Goal: Task Accomplishment & Management: Manage account settings

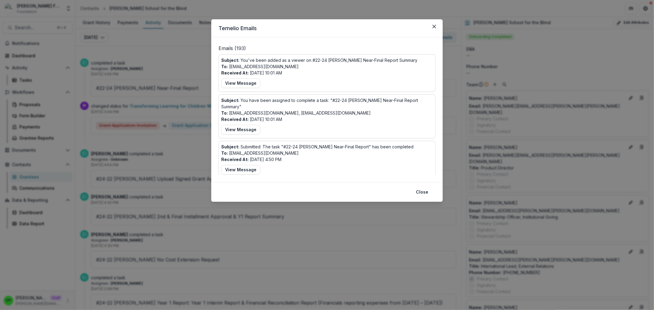
scroll to position [1048, 0]
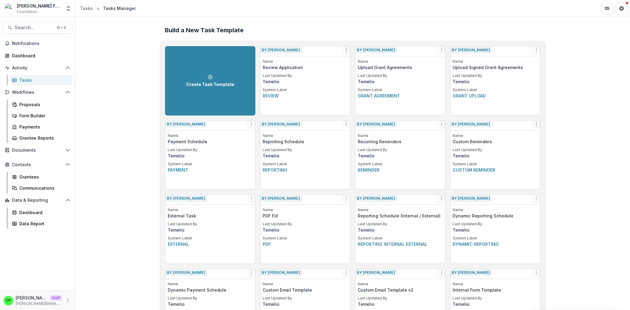
scroll to position [249, 0]
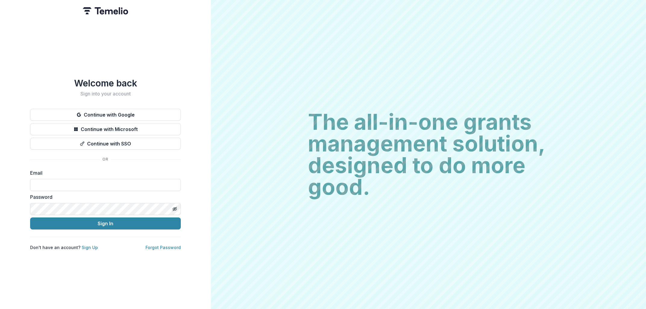
click at [136, 105] on div "Welcome back Sign into your account Continue with Google Continue with Microsof…" at bounding box center [105, 164] width 151 height 173
click at [133, 109] on button "Continue with Google" at bounding box center [105, 115] width 151 height 12
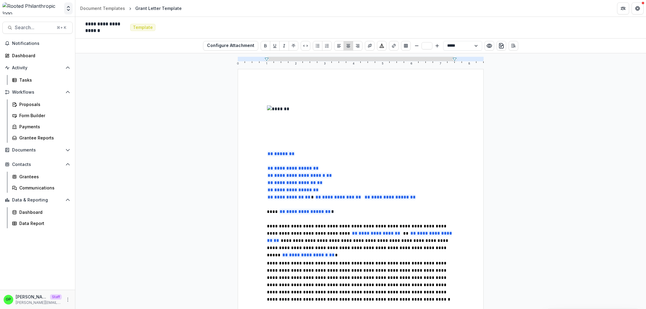
click at [71, 5] on button "Open entity switcher" at bounding box center [68, 8] width 8 height 12
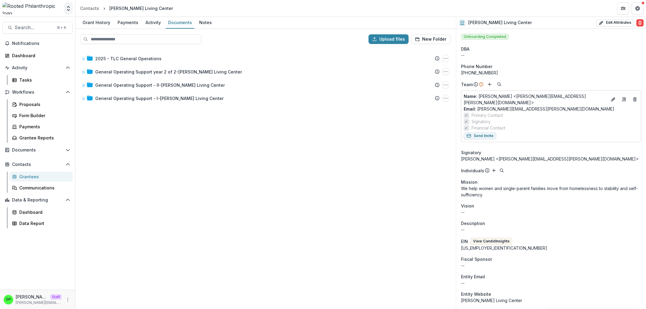
click at [72, 8] on button "Open entity switcher" at bounding box center [68, 8] width 8 height 12
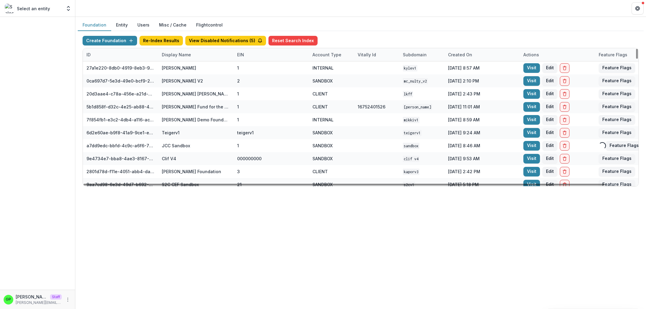
drag, startPoint x: 0, startPoint y: 0, endPoint x: 176, endPoint y: 52, distance: 183.6
click at [176, 52] on div "Display Name" at bounding box center [176, 55] width 36 height 6
click at [181, 66] on input at bounding box center [195, 68] width 72 height 10
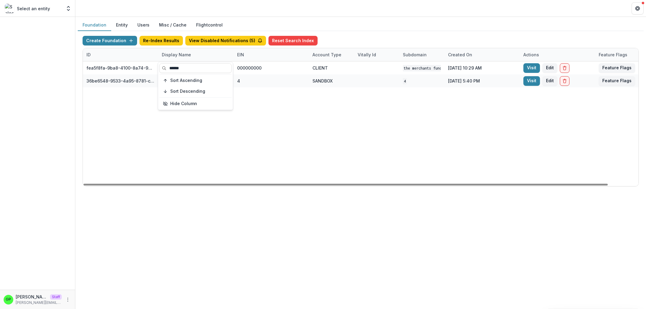
type input "******"
click at [205, 148] on div "fea5f8fa-9ba8-4100-8a74-965e974c29f6 The Merchants Fund 000000000 CLIENT The Me…" at bounding box center [376, 123] width 587 height 125
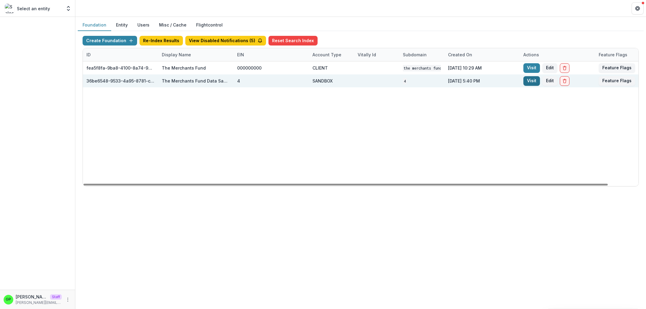
click at [530, 83] on link "Visit" at bounding box center [531, 81] width 17 height 10
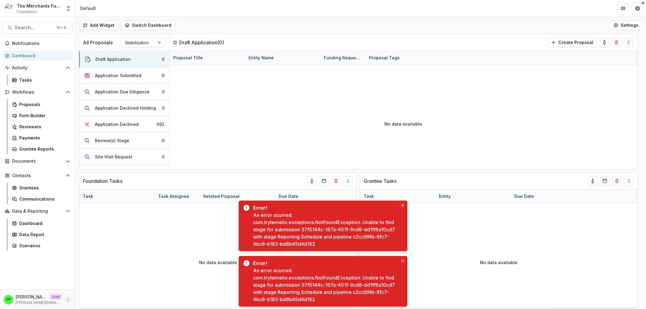
click at [66, 300] on icon "More" at bounding box center [67, 299] width 5 height 5
click at [87, 287] on link "User Settings" at bounding box center [107, 287] width 64 height 10
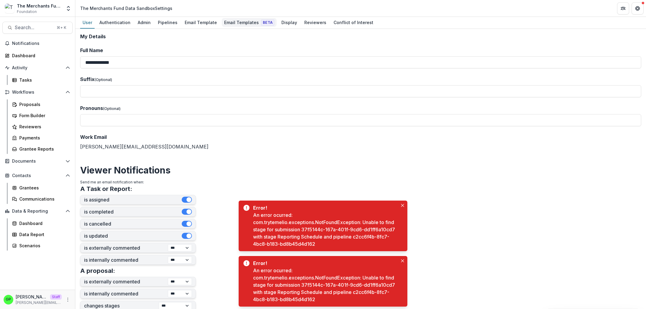
click at [244, 27] on link "Email Templates Beta" at bounding box center [249, 23] width 55 height 12
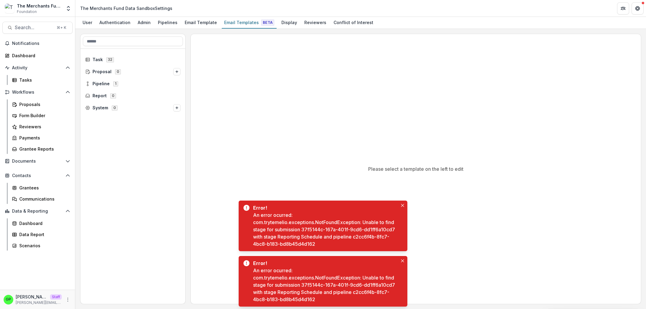
click at [106, 54] on div at bounding box center [132, 79] width 105 height 60
click at [106, 55] on div "Task 32" at bounding box center [133, 60] width 100 height 10
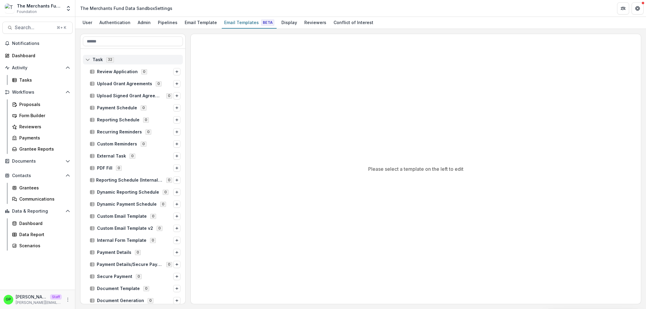
click at [106, 57] on div "Task 32" at bounding box center [133, 60] width 100 height 10
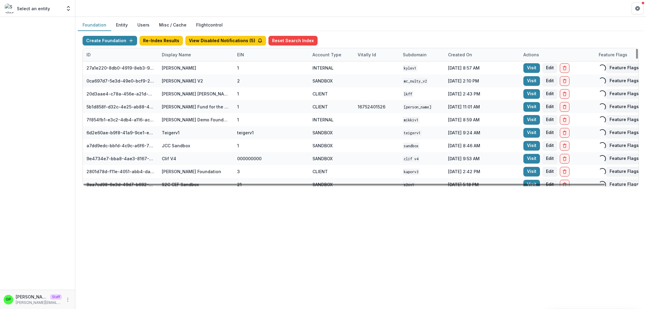
click at [175, 49] on div "Display Name" at bounding box center [195, 54] width 75 height 13
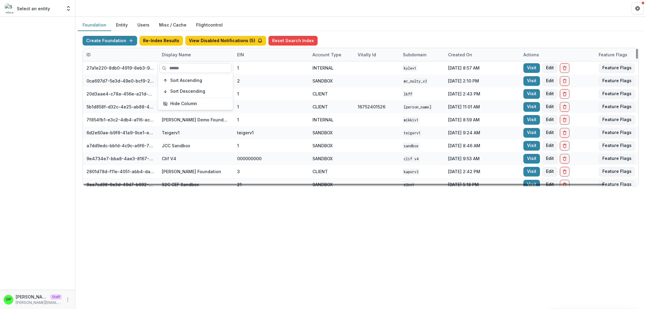
click at [176, 67] on input at bounding box center [195, 68] width 72 height 10
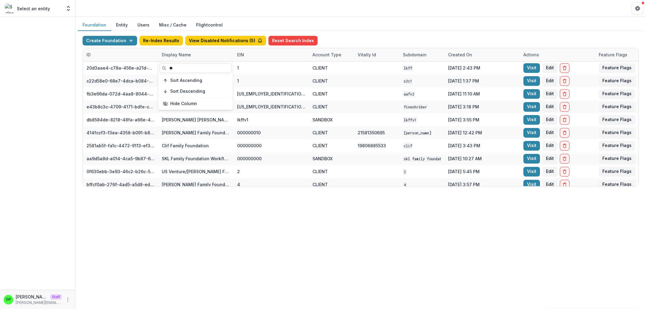
type input "*"
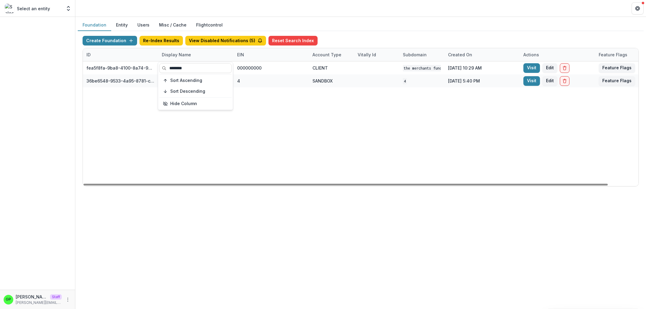
type input "********"
click at [346, 115] on div "fea5f8fa-9ba8-4100-8a74-965e974c29f6 The Merchants Fund 000000000 CLIENT The Me…" at bounding box center [376, 123] width 587 height 125
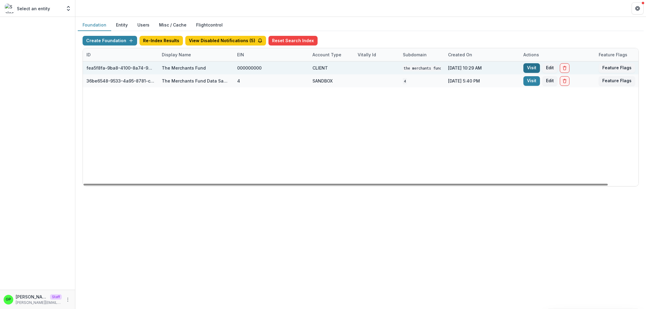
click at [530, 68] on link "Visit" at bounding box center [531, 68] width 17 height 10
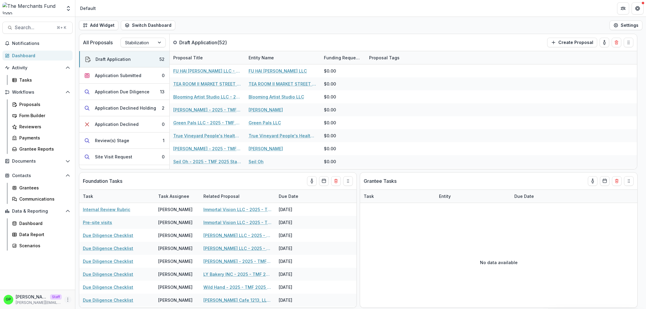
click at [69, 300] on icon "More" at bounding box center [67, 299] width 5 height 5
click at [86, 289] on link "User Settings" at bounding box center [107, 287] width 64 height 10
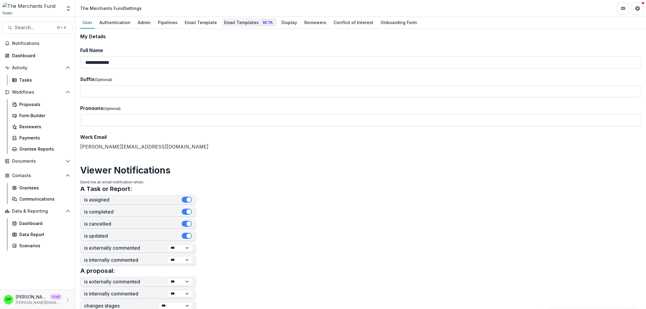
click at [245, 23] on div "Email Templates Beta" at bounding box center [249, 22] width 55 height 9
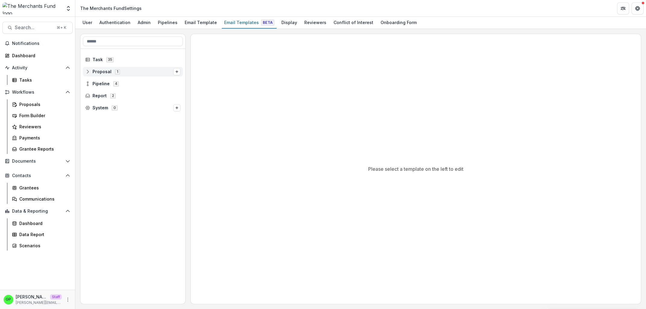
click at [103, 69] on span "Proposal" at bounding box center [101, 71] width 19 height 5
click at [124, 91] on div "Pipeline 4" at bounding box center [133, 96] width 100 height 10
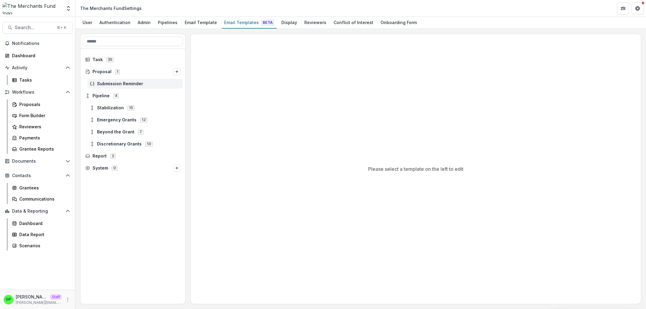
click at [121, 84] on span "Submission Reminder" at bounding box center [138, 83] width 83 height 5
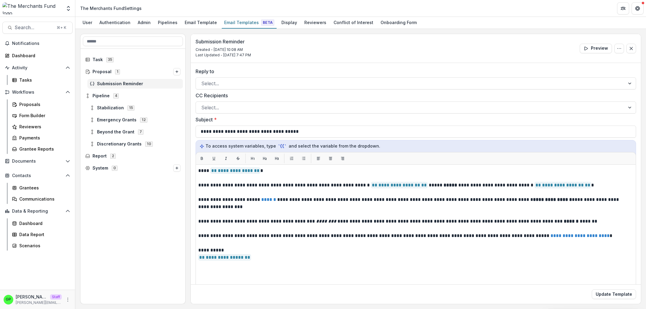
click at [111, 102] on div "Stabilization 15" at bounding box center [132, 108] width 105 height 12
click at [111, 104] on div "Stabilization 15" at bounding box center [134, 108] width 95 height 10
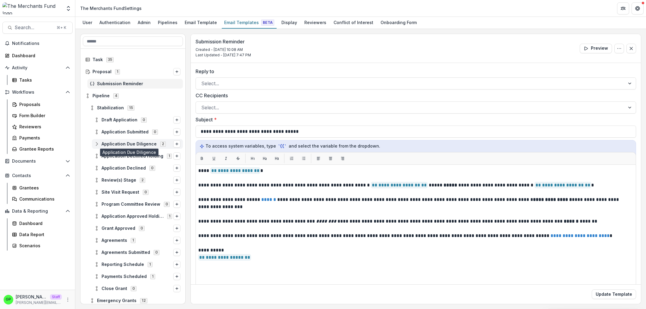
click at [134, 142] on span "Application Due Diligence" at bounding box center [129, 144] width 55 height 5
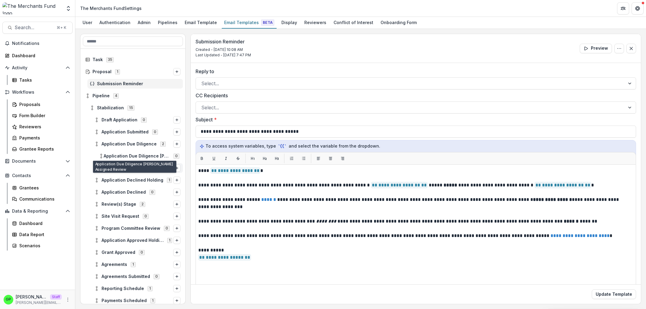
click at [124, 166] on span "Application Due Diligence Due Diligence Checklist" at bounding box center [133, 168] width 59 height 5
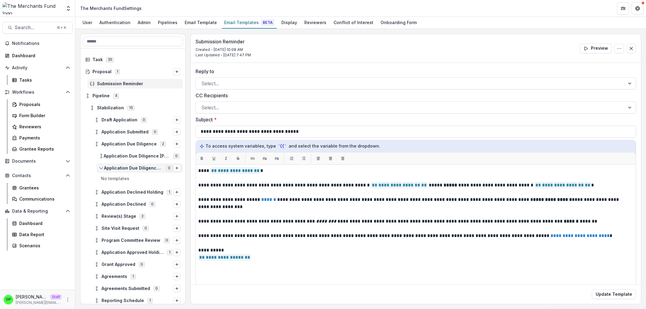
click at [119, 170] on span "Application Due Diligence Due Diligence Checklist" at bounding box center [133, 168] width 59 height 5
click at [152, 186] on div "Application Declined 0" at bounding box center [132, 192] width 105 height 12
click at [147, 184] on div "Application Declined Holding 1" at bounding box center [137, 180] width 91 height 10
click at [112, 172] on div "Application Due Diligence Due Diligence Checklist 0" at bounding box center [139, 168] width 86 height 10
click at [114, 168] on span "Application Due Diligence Due Diligence Checklist" at bounding box center [133, 168] width 59 height 5
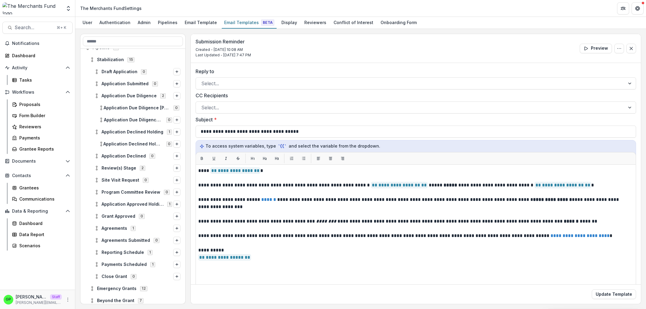
scroll to position [87, 0]
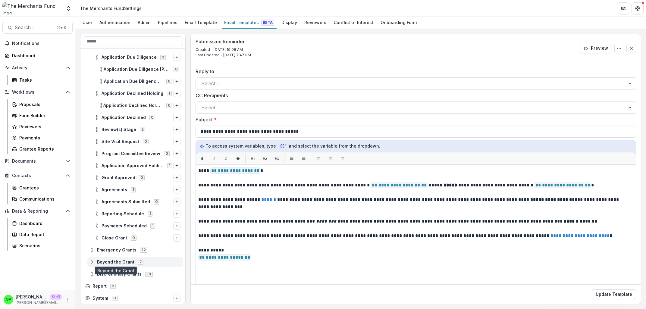
click at [126, 261] on span "Beyond the Grant" at bounding box center [115, 262] width 37 height 5
click at [122, 283] on div "Schedule Coaching Submitted 0" at bounding box center [137, 286] width 91 height 10
click at [116, 286] on span "Schedule Coaching Submitted" at bounding box center [131, 286] width 61 height 5
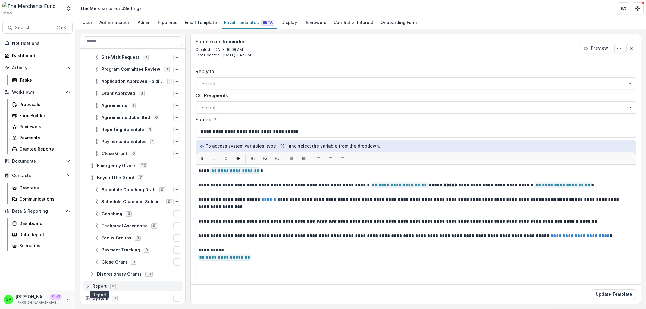
click at [94, 287] on span "Report" at bounding box center [99, 286] width 14 height 5
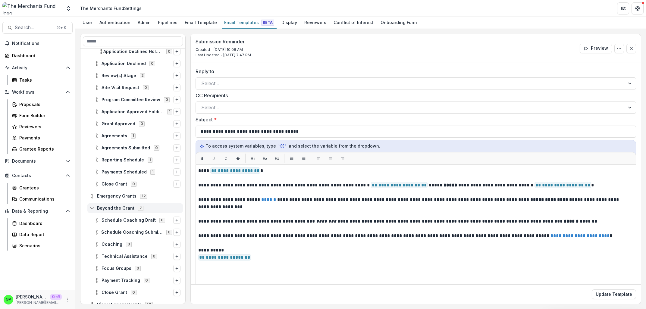
click at [118, 210] on span "Beyond the Grant" at bounding box center [115, 208] width 37 height 5
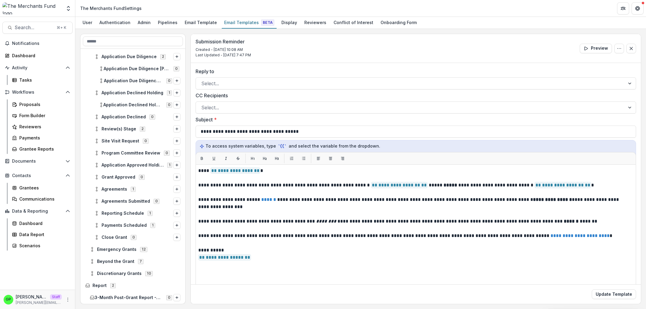
scroll to position [87, 0]
click at [125, 129] on span "Review(s) Stage" at bounding box center [119, 129] width 35 height 5
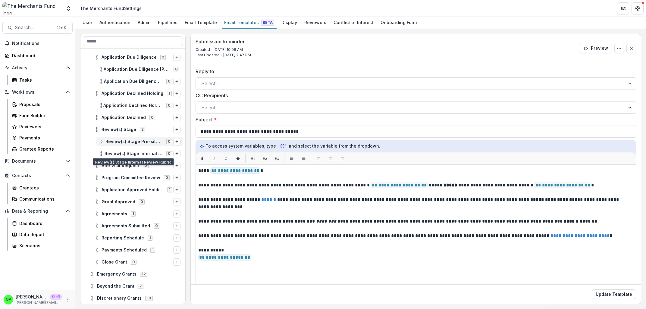
scroll to position [0, 0]
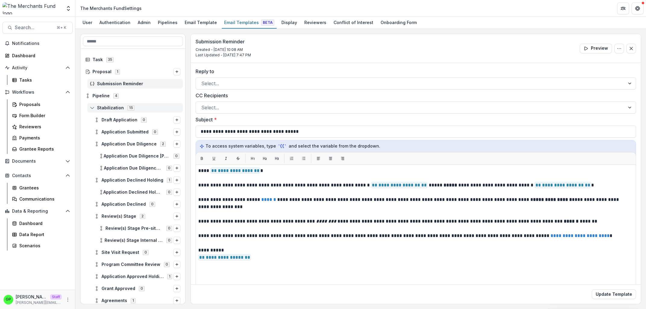
click at [111, 111] on div "Stabilization 15" at bounding box center [134, 108] width 95 height 10
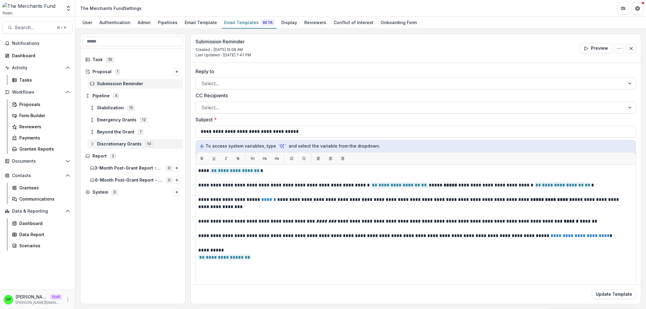
click at [116, 145] on span "Discretionary Grants" at bounding box center [119, 144] width 45 height 5
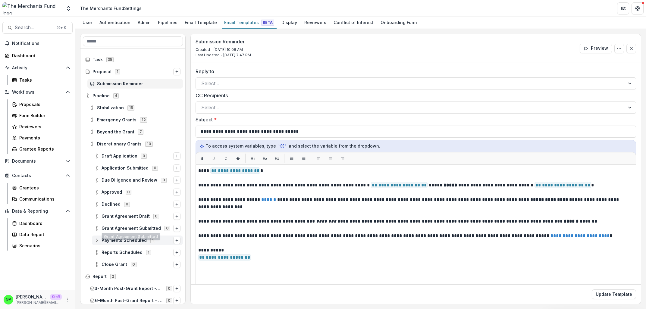
click at [122, 236] on div "Payments Scheduled 1" at bounding box center [137, 241] width 91 height 10
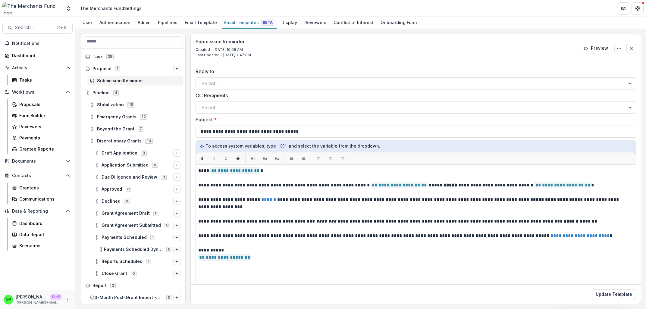
scroll to position [6, 0]
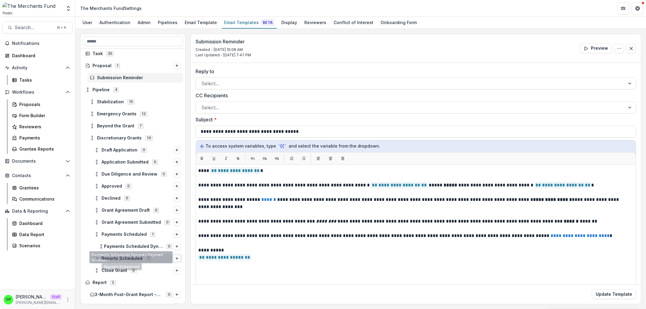
click at [121, 261] on div "Reports Scheduled 1" at bounding box center [137, 259] width 91 height 10
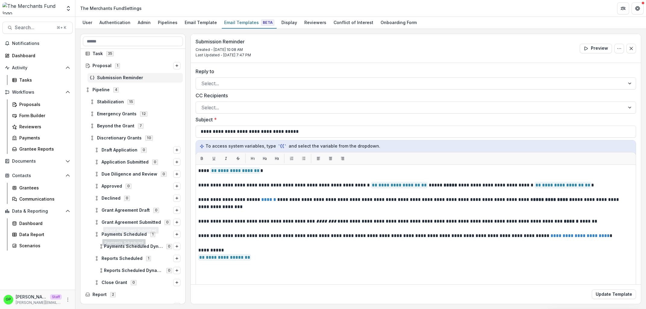
scroll to position [0, 0]
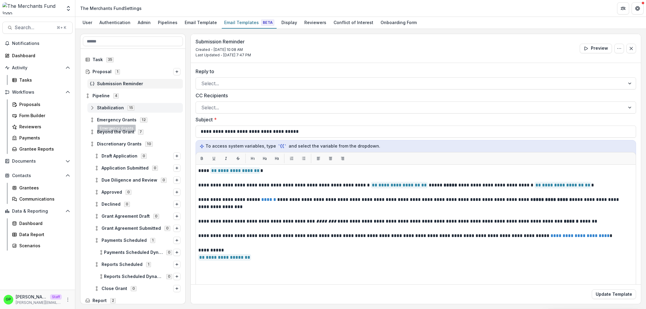
click at [114, 108] on span "Stabilization" at bounding box center [110, 107] width 27 height 5
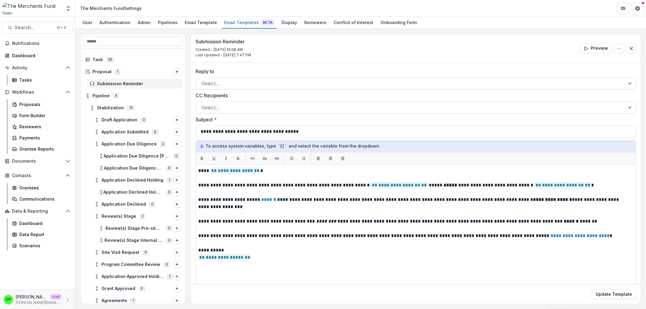
click at [115, 221] on div "Review(s) Stage 2" at bounding box center [132, 216] width 105 height 12
click at [114, 218] on span "Review(s) Stage" at bounding box center [119, 216] width 35 height 5
click at [113, 217] on span "Review(s) Stage" at bounding box center [119, 216] width 35 height 5
click at [91, 63] on div "Task 35" at bounding box center [133, 60] width 100 height 10
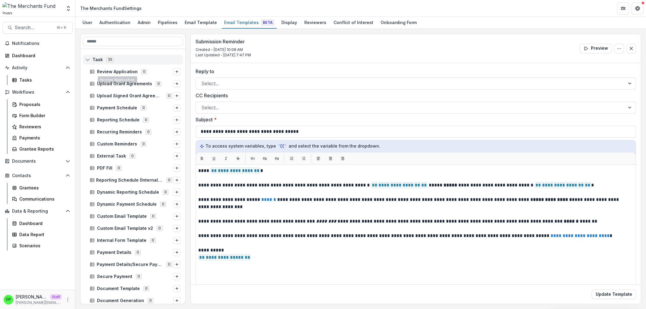
click at [115, 61] on span "Task 35" at bounding box center [132, 59] width 95 height 5
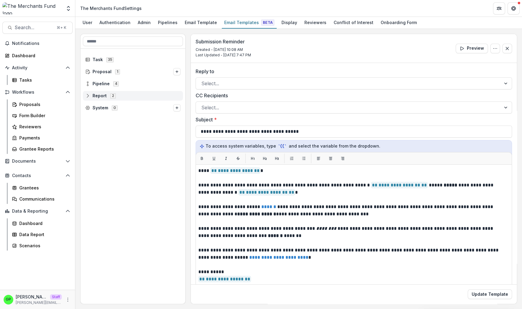
click at [87, 93] on icon at bounding box center [87, 95] width 5 height 5
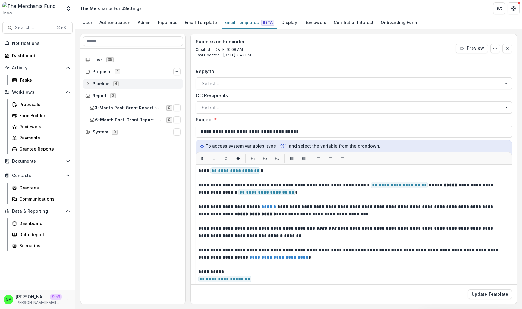
click at [95, 87] on div "Pipeline 4" at bounding box center [133, 84] width 100 height 10
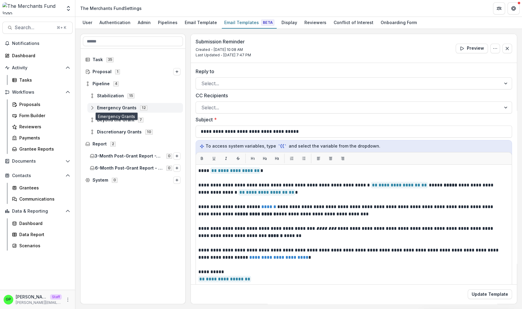
click at [108, 105] on span "Emergency Grants" at bounding box center [116, 107] width 39 height 5
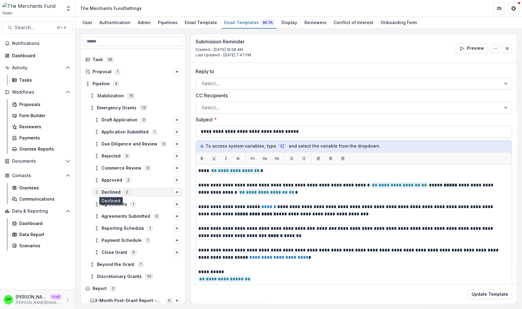
click at [111, 192] on span "Declined" at bounding box center [111, 192] width 19 height 5
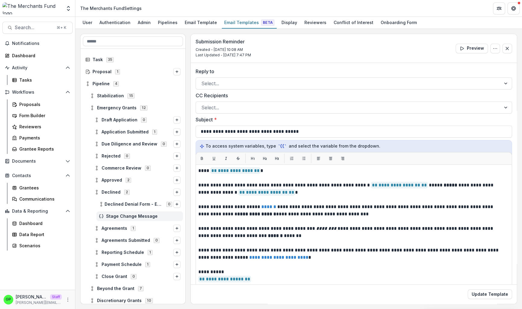
click at [110, 215] on span "Stage Change Message" at bounding box center [143, 216] width 74 height 5
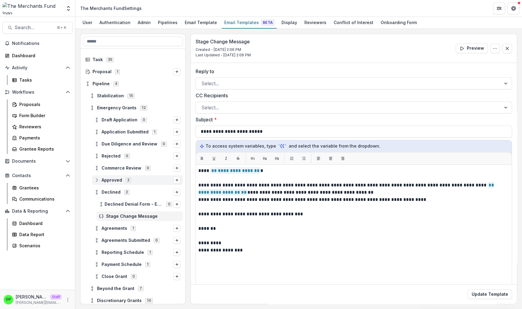
click at [120, 180] on span "Approved" at bounding box center [112, 180] width 20 height 5
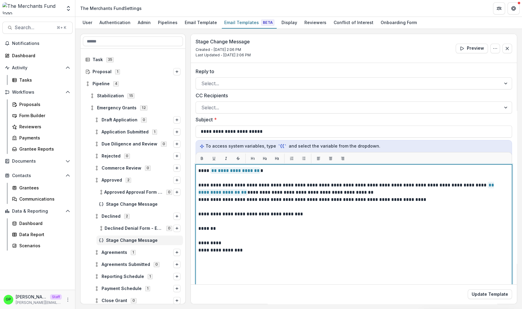
click at [291, 189] on p "**********" at bounding box center [351, 189] width 306 height 14
click at [288, 189] on p "**********" at bounding box center [351, 189] width 306 height 14
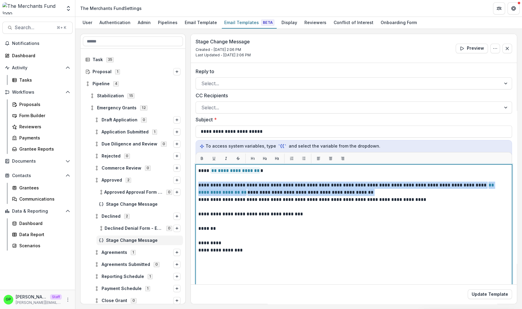
click at [288, 189] on p "**********" at bounding box center [351, 189] width 306 height 14
click at [291, 186] on p "**********" at bounding box center [351, 189] width 306 height 14
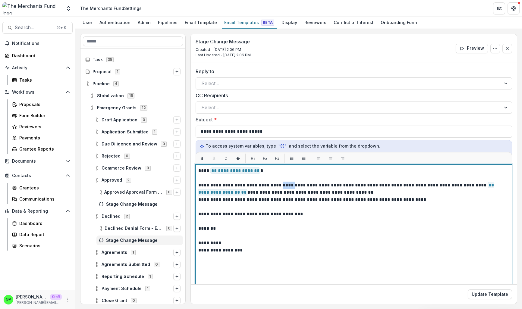
click at [291, 186] on p "**********" at bounding box center [351, 189] width 306 height 14
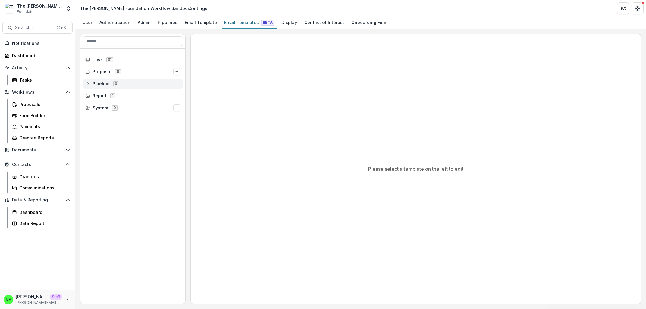
click at [106, 83] on span "Pipeline" at bounding box center [100, 83] width 17 height 5
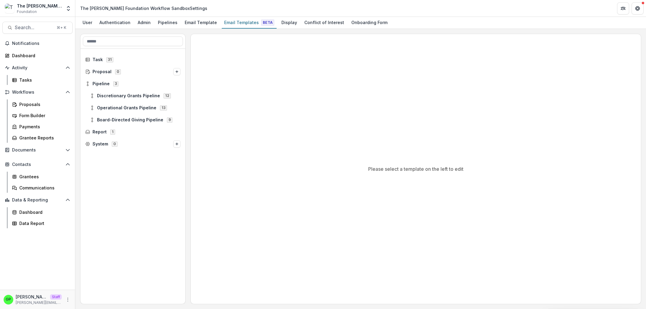
click at [112, 77] on div "Proposal 0" at bounding box center [132, 72] width 105 height 12
click at [110, 92] on div "Discretionary Grants Pipeline 12" at bounding box center [134, 96] width 95 height 10
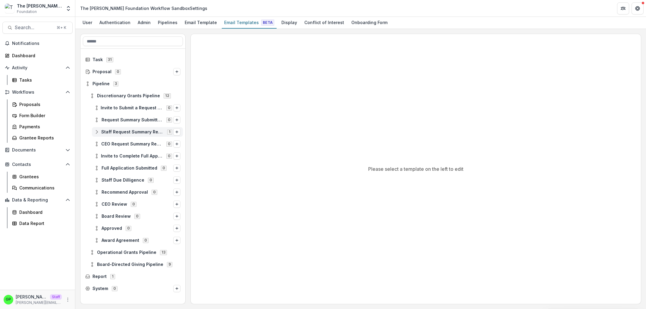
click at [120, 133] on span "Staff Request Summary Review" at bounding box center [132, 132] width 62 height 5
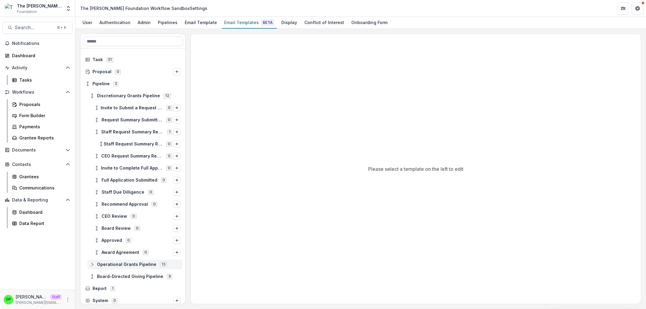
click at [93, 94] on icon at bounding box center [92, 95] width 5 height 5
click at [97, 260] on div "Operational Grants Pipeline 13" at bounding box center [134, 265] width 95 height 10
click at [100, 262] on span "Operational Grants Pipeline" at bounding box center [126, 264] width 59 height 5
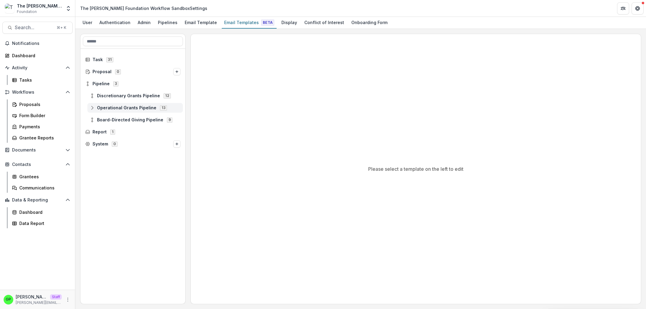
click at [128, 111] on div "Operational Grants Pipeline 13" at bounding box center [134, 108] width 95 height 10
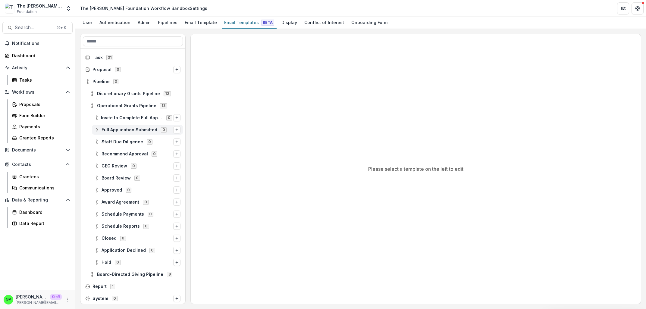
scroll to position [2, 0]
click at [110, 271] on span "Board-Directed Giving Pipeline 9" at bounding box center [135, 273] width 91 height 5
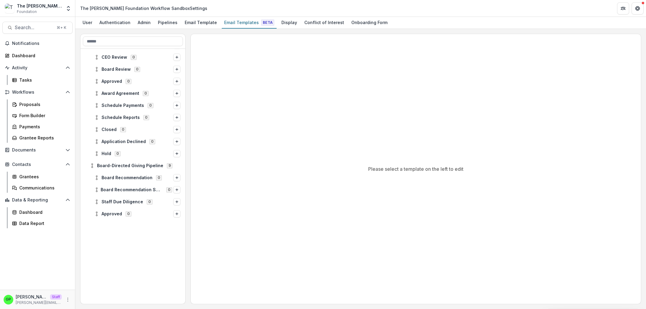
scroll to position [0, 0]
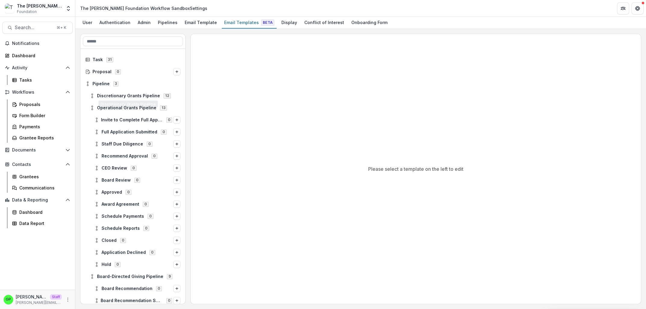
click at [134, 89] on div "Pipeline 3" at bounding box center [132, 84] width 105 height 12
click at [136, 92] on div "Discretionary Grants Pipeline 12" at bounding box center [134, 96] width 95 height 10
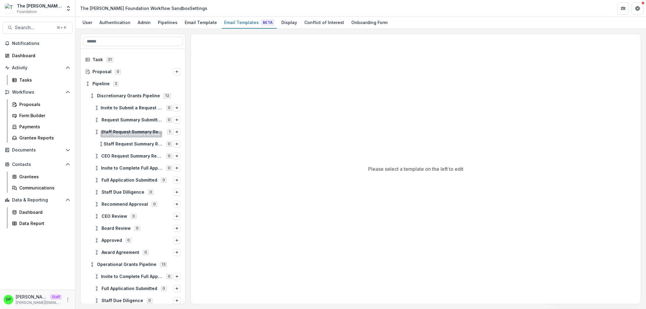
scroll to position [6, 0]
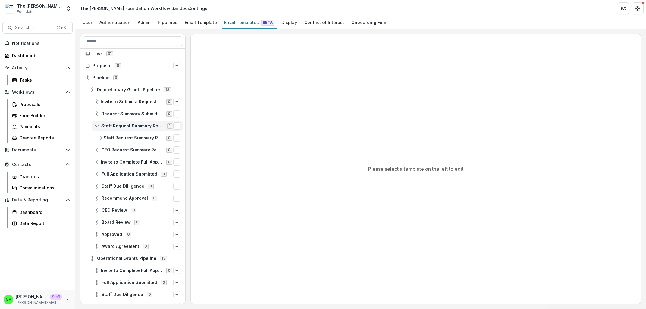
click at [139, 125] on span "Staff Request Summary Review" at bounding box center [132, 126] width 62 height 5
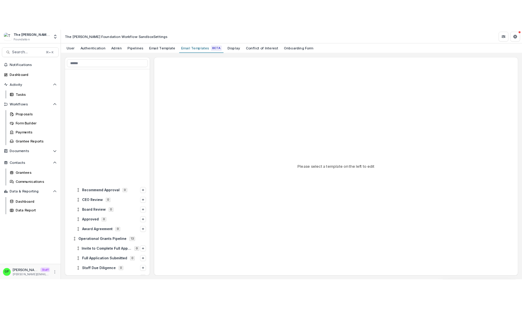
scroll to position [157, 0]
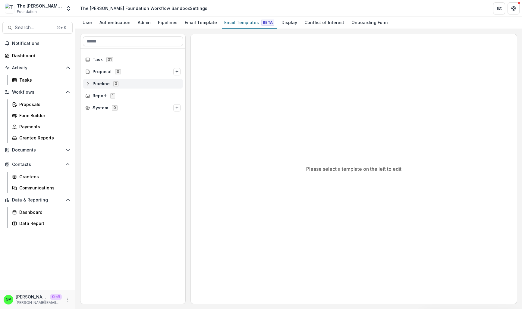
click at [103, 83] on span "Pipeline" at bounding box center [100, 83] width 17 height 5
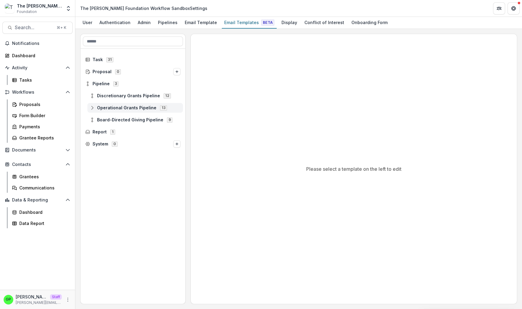
click at [118, 104] on div "Operational Grants Pipeline 13" at bounding box center [134, 108] width 95 height 10
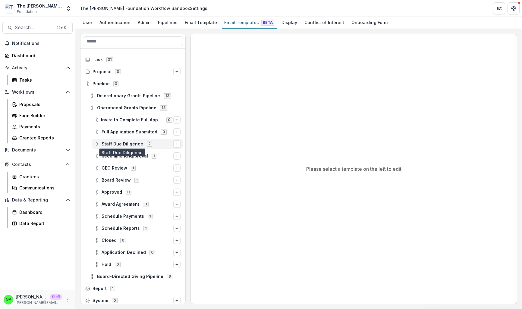
click at [108, 145] on span "Staff Due Diligence" at bounding box center [123, 144] width 42 height 5
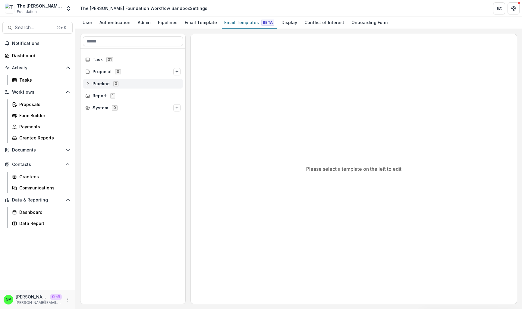
click at [117, 86] on span "3" at bounding box center [115, 83] width 5 height 5
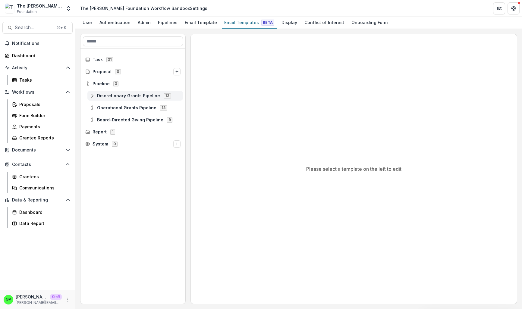
click at [120, 98] on span "Discretionary Grants Pipeline" at bounding box center [128, 95] width 63 height 5
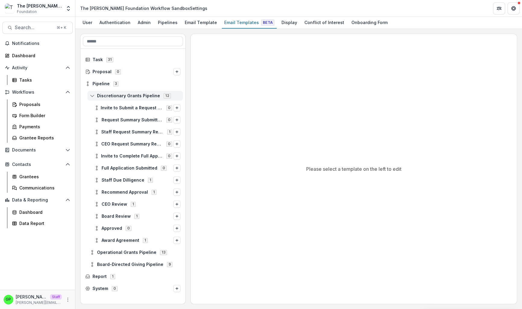
click at [101, 94] on span "Discretionary Grants Pipeline" at bounding box center [128, 95] width 63 height 5
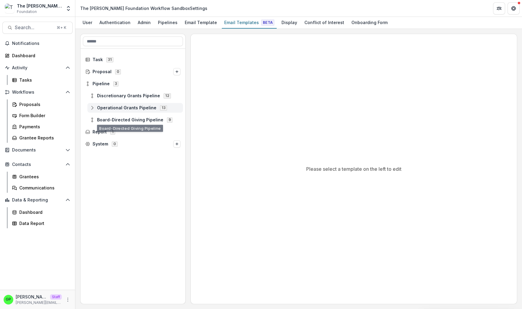
click at [99, 109] on span "Operational Grants Pipeline" at bounding box center [126, 107] width 59 height 5
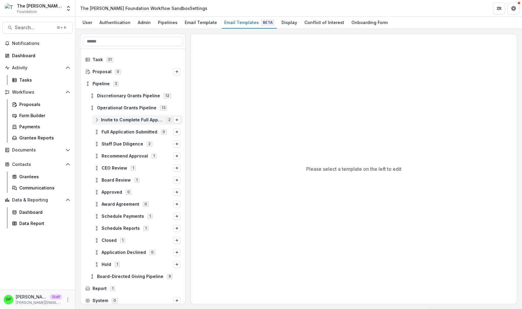
click at [104, 121] on span "Invite to Complete Full Application" at bounding box center [132, 119] width 62 height 5
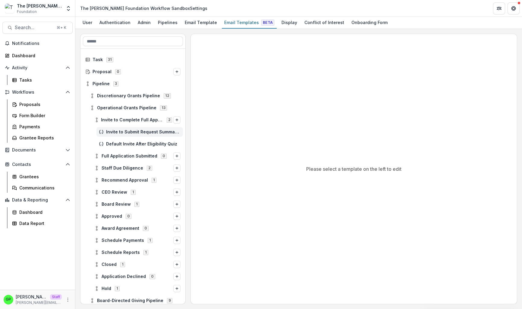
click at [107, 129] on div "Invite to Submit Request Summary (No Quiz)" at bounding box center [139, 132] width 86 height 10
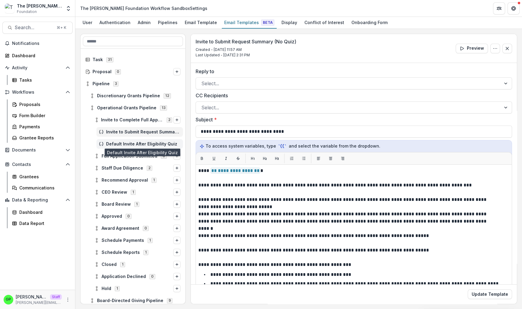
click at [112, 142] on span "Default Invite After Eligibility Quiz" at bounding box center [143, 144] width 74 height 5
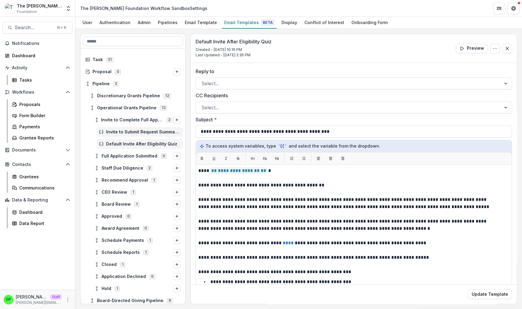
click at [113, 134] on span "Invite to Submit Request Summary (No Quiz)" at bounding box center [143, 132] width 74 height 5
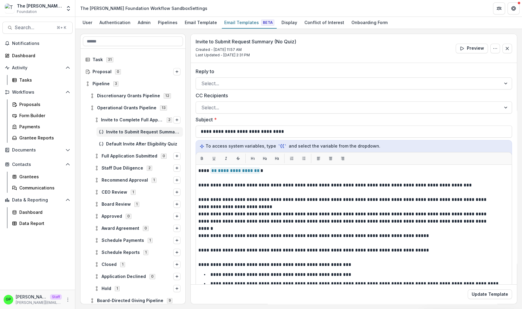
click at [103, 115] on div "Invite to Complete Full Application 2" at bounding box center [132, 120] width 105 height 12
click at [103, 119] on span "Invite to Complete Full Application" at bounding box center [132, 119] width 62 height 5
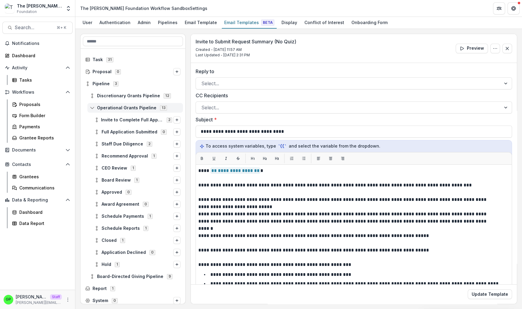
click at [96, 109] on span "Operational Grants Pipeline 13" at bounding box center [135, 107] width 91 height 5
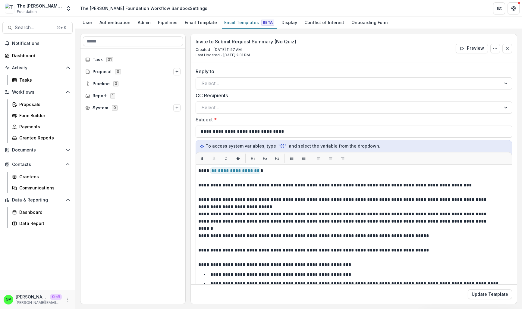
drag, startPoint x: 115, startPoint y: 91, endPoint x: 112, endPoint y: 90, distance: 3.4
click at [115, 91] on div "Report 1" at bounding box center [132, 96] width 105 height 12
click at [104, 88] on div "Pipeline 3" at bounding box center [133, 84] width 100 height 10
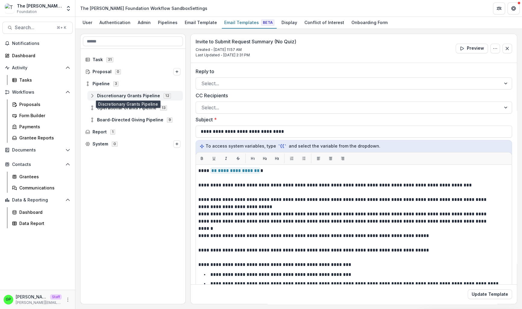
click at [114, 95] on span "Discretionary Grants Pipeline" at bounding box center [128, 95] width 63 height 5
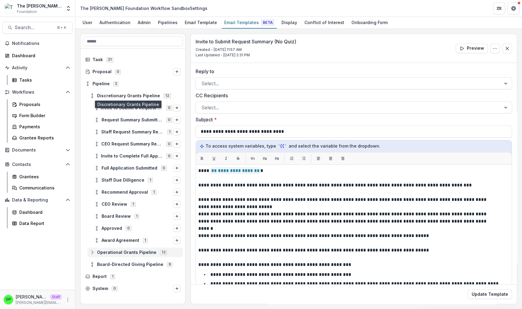
click at [109, 95] on span "Discretionary Grants Pipeline" at bounding box center [128, 95] width 63 height 5
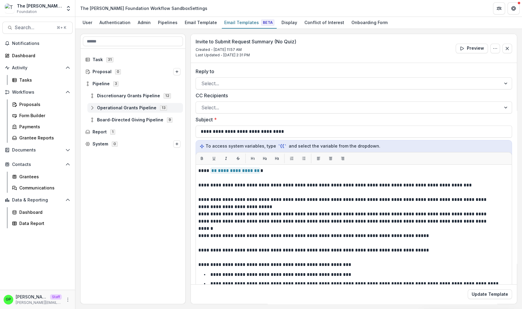
click at [119, 109] on span "Operational Grants Pipeline" at bounding box center [126, 107] width 59 height 5
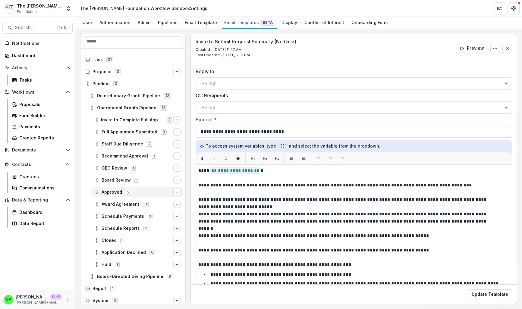
click at [124, 197] on div "Approved 2" at bounding box center [137, 192] width 91 height 10
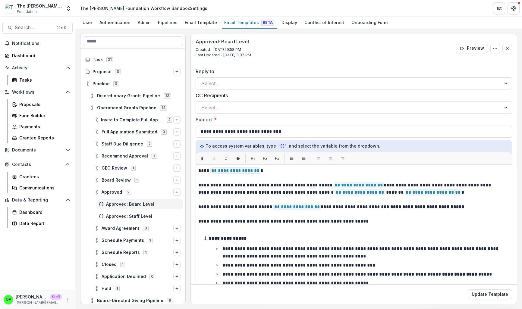
click at [118, 211] on div "Approved: Staff Level" at bounding box center [132, 216] width 105 height 12
click at [130, 216] on span "Approved: Staff Level" at bounding box center [143, 216] width 74 height 5
click at [129, 209] on div "Approved: Board Level" at bounding box center [132, 204] width 105 height 12
click at [118, 143] on span "Staff Due Diligence" at bounding box center [123, 144] width 42 height 5
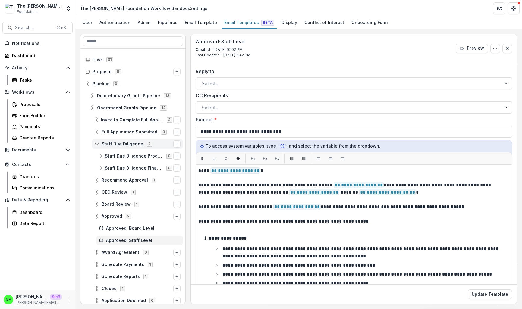
click at [122, 143] on span "Staff Due Diligence" at bounding box center [123, 144] width 42 height 5
click at [132, 123] on div "Invite to Complete Full Application 2" at bounding box center [137, 120] width 91 height 10
click at [105, 121] on span "Invite to Complete Full Application" at bounding box center [132, 119] width 62 height 5
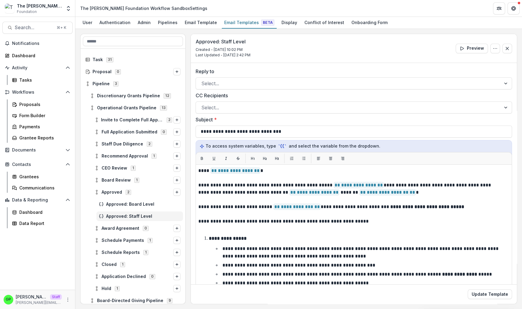
click at [102, 101] on div "Discretionary Grants Pipeline 12" at bounding box center [132, 96] width 105 height 12
click at [102, 95] on span "Discretionary Grants Pipeline" at bounding box center [128, 95] width 63 height 5
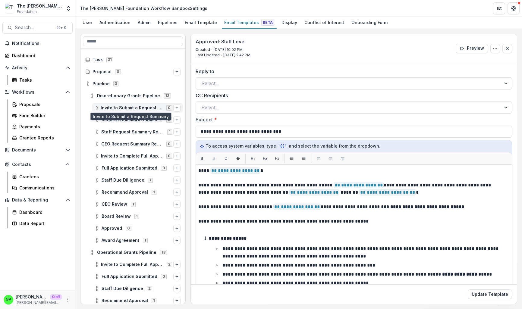
click at [118, 106] on span "Invite to Submit a Request Summary" at bounding box center [132, 107] width 62 height 5
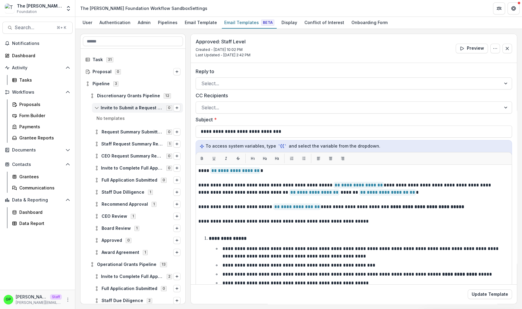
click at [116, 107] on span "Invite to Submit a Request Summary" at bounding box center [132, 107] width 62 height 5
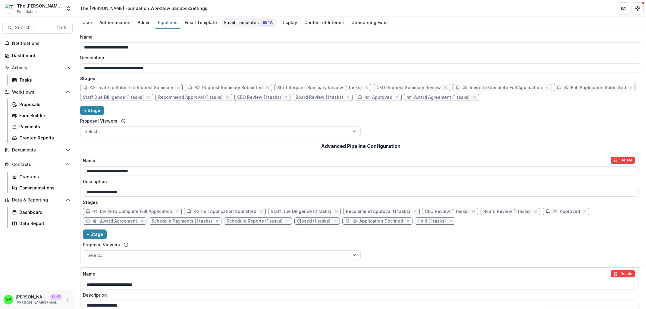
click at [222, 24] on div "Email Templates Beta" at bounding box center [249, 22] width 55 height 9
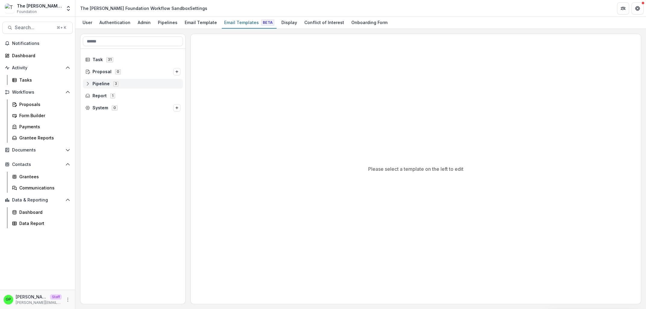
click at [118, 81] on div "3" at bounding box center [116, 83] width 8 height 5
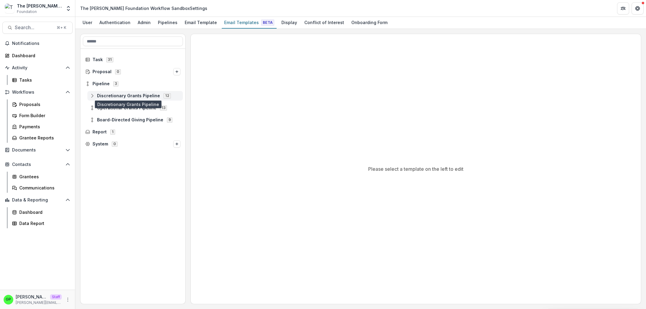
click at [118, 95] on span "Discretionary Grants Pipeline" at bounding box center [128, 95] width 63 height 5
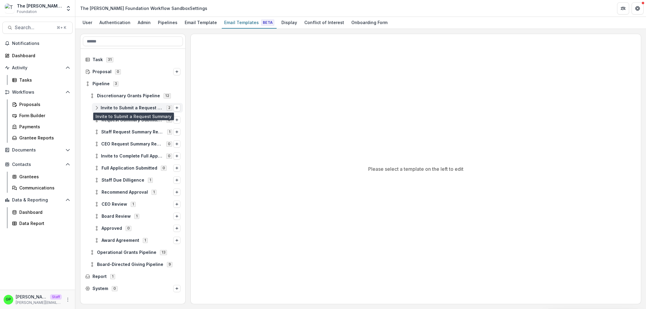
click at [126, 110] on span "Invite to Submit a Request Summary" at bounding box center [132, 107] width 62 height 5
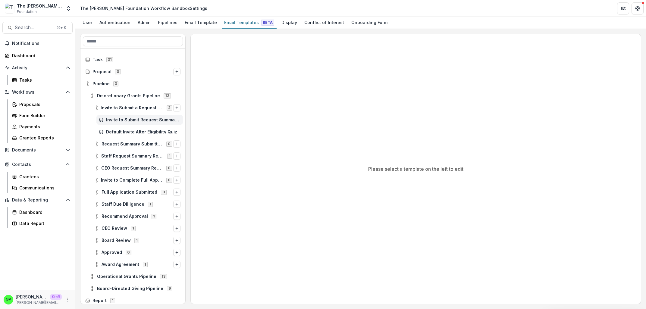
click at [131, 120] on span "Invite to Submit Request Summary (No Quiz)" at bounding box center [143, 119] width 74 height 5
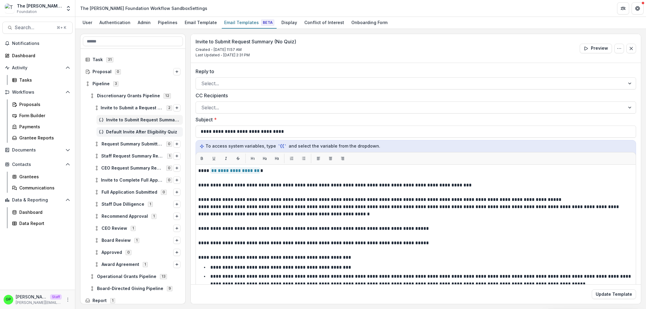
click at [131, 129] on div "Default Invite After Eligibility Quiz" at bounding box center [139, 132] width 86 height 10
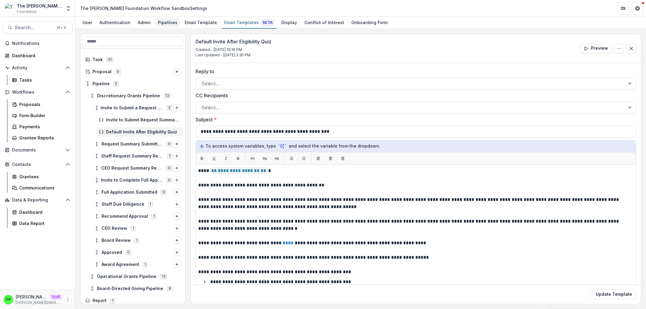
click at [173, 20] on div "Pipelines" at bounding box center [167, 22] width 24 height 9
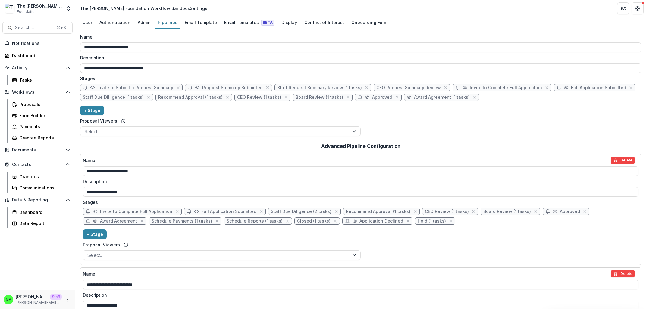
click at [121, 89] on span "Invite to Submit a Request Summary" at bounding box center [135, 87] width 76 height 5
select select "*****"
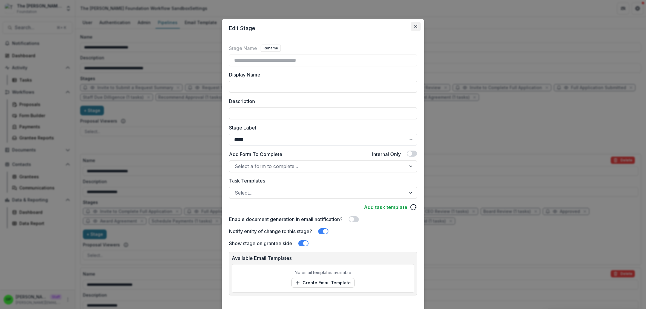
click at [414, 26] on icon "Close" at bounding box center [416, 27] width 4 height 4
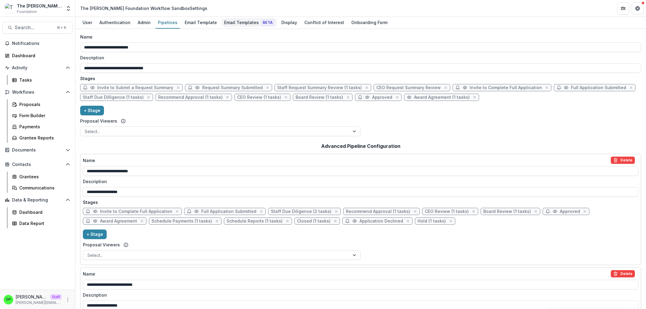
click at [226, 23] on div "Email Templates Beta" at bounding box center [249, 22] width 55 height 9
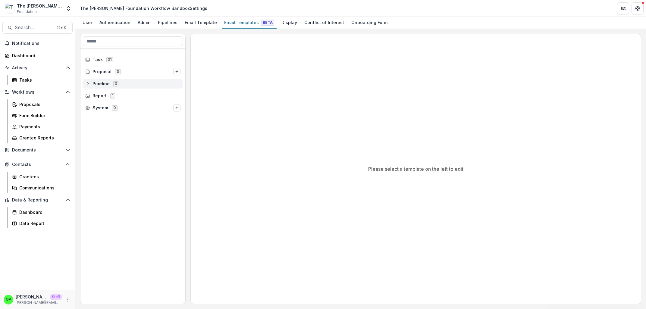
click at [124, 82] on span "Pipeline 3" at bounding box center [132, 83] width 95 height 5
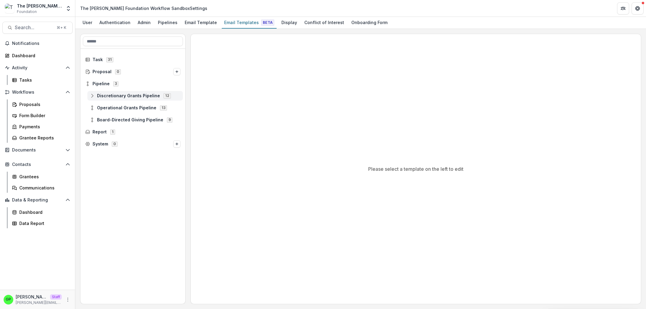
click at [121, 96] on span "Discretionary Grants Pipeline" at bounding box center [128, 95] width 63 height 5
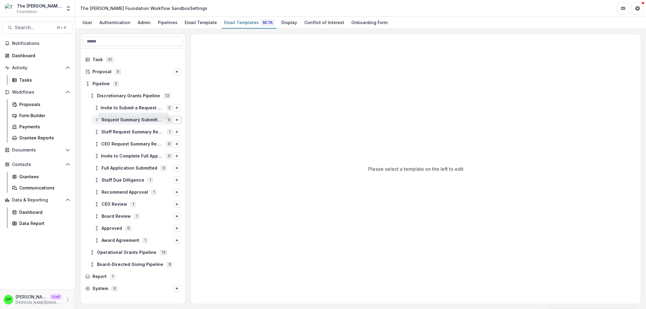
click at [129, 115] on div "Request Summary Submitted 0" at bounding box center [132, 120] width 105 height 12
click at [129, 114] on div "Invite to Submit a Request Summary 2" at bounding box center [132, 108] width 105 height 12
click at [130, 112] on div "Invite to Submit a Request Summary 2" at bounding box center [137, 108] width 91 height 10
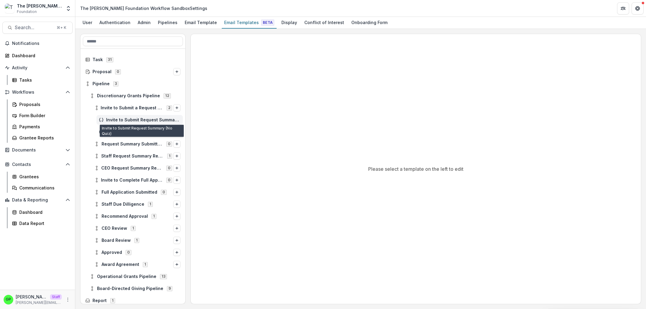
click at [129, 117] on span "Invite to Submit Request Summary (No Quiz)" at bounding box center [143, 119] width 74 height 5
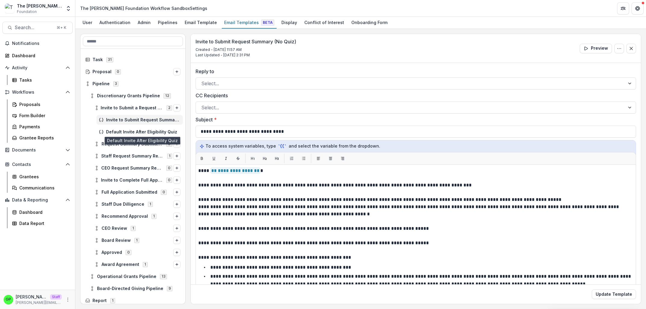
drag, startPoint x: 127, startPoint y: 131, endPoint x: 121, endPoint y: 119, distance: 13.4
click at [127, 132] on span "Default Invite After Eligibility Quiz" at bounding box center [143, 132] width 74 height 5
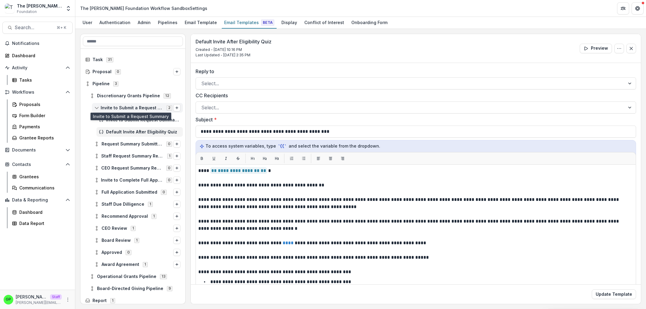
click at [118, 110] on span "Invite to Submit a Request Summary" at bounding box center [132, 107] width 62 height 5
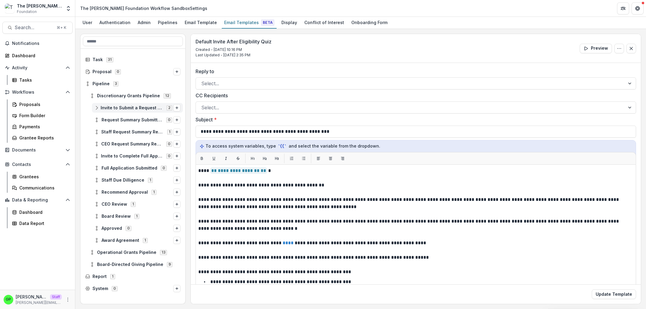
click at [121, 105] on div "Invite to Submit a Request Summary 2" at bounding box center [137, 108] width 91 height 10
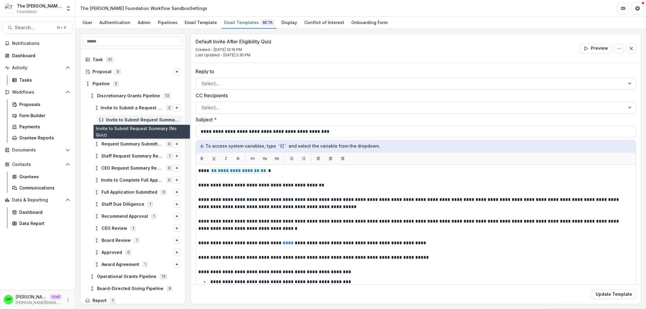
click at [130, 121] on span "Invite to Submit Request Summary (No Quiz)" at bounding box center [143, 119] width 74 height 5
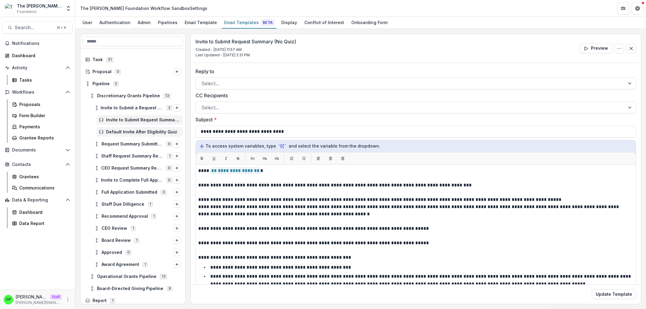
click at [130, 130] on span "Default Invite After Eligibility Quiz" at bounding box center [143, 132] width 74 height 5
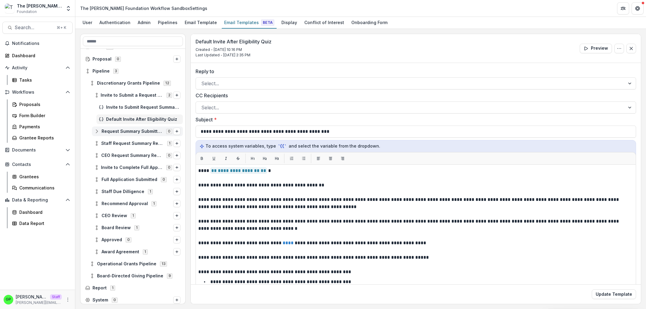
scroll to position [14, 0]
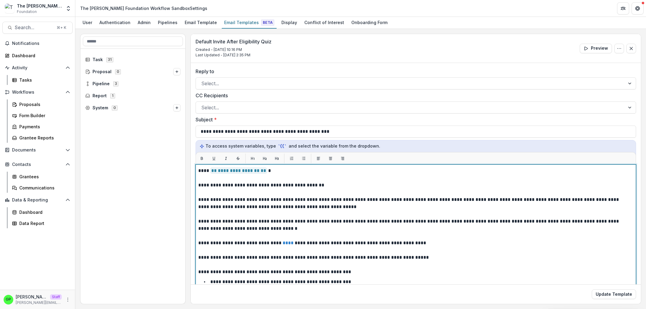
click at [288, 179] on p at bounding box center [415, 177] width 435 height 7
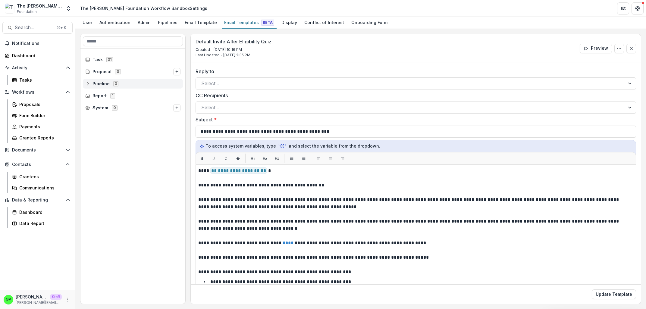
click at [132, 82] on span "Pipeline 3" at bounding box center [132, 83] width 95 height 5
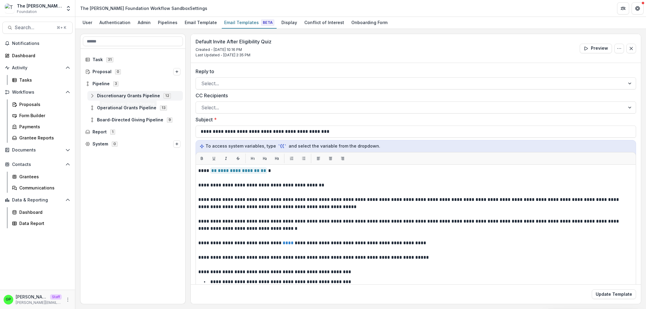
click at [130, 100] on div "Discretionary Grants Pipeline 12" at bounding box center [134, 96] width 95 height 10
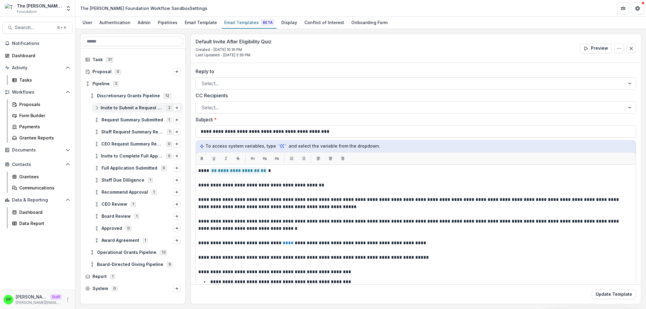
click at [139, 112] on div "Invite to Submit a Request Summary 2" at bounding box center [137, 108] width 91 height 10
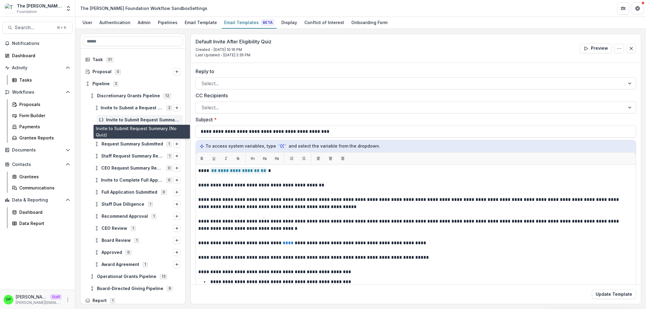
click at [138, 120] on span "Invite to Submit Request Summary (No Quiz)" at bounding box center [143, 119] width 74 height 5
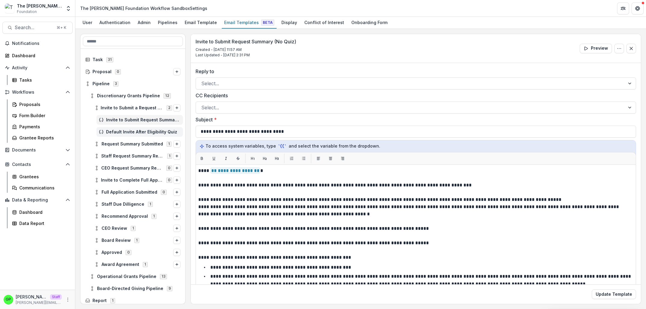
click at [138, 128] on div "Default Invite After Eligibility Quiz" at bounding box center [139, 132] width 86 height 10
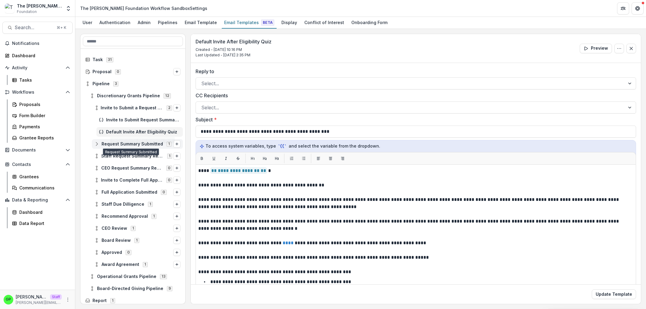
click at [137, 145] on span "Request Summary Submitted" at bounding box center [132, 144] width 61 height 5
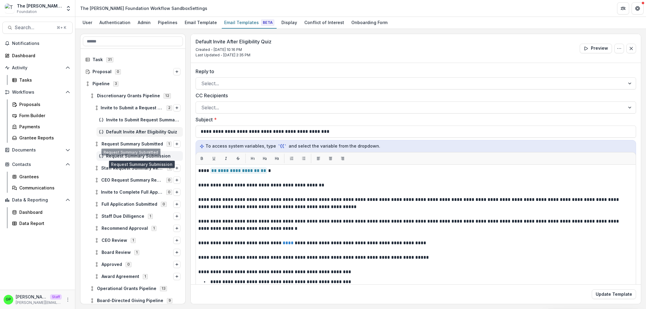
click at [132, 155] on span "Request Summary Submission" at bounding box center [143, 156] width 74 height 5
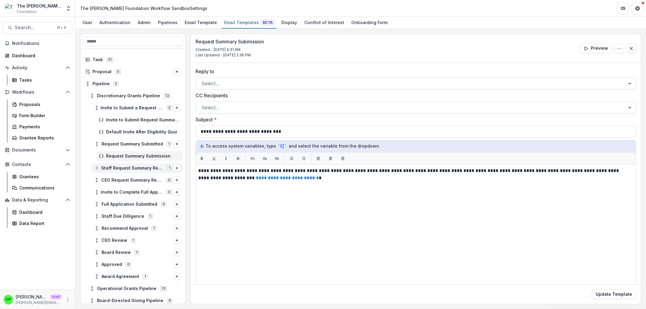
click at [133, 165] on div "Staff Request Summary Review 1" at bounding box center [137, 168] width 91 height 10
click at [139, 175] on div "Staff Request Summary Review Request Summary Review 0" at bounding box center [132, 180] width 105 height 12
click at [133, 169] on span "Staff Request Summary Review" at bounding box center [132, 168] width 62 height 5
click at [122, 214] on span "Staff Due Dilligence" at bounding box center [123, 216] width 43 height 5
click at [109, 157] on span "Request Summary Submission" at bounding box center [143, 156] width 74 height 5
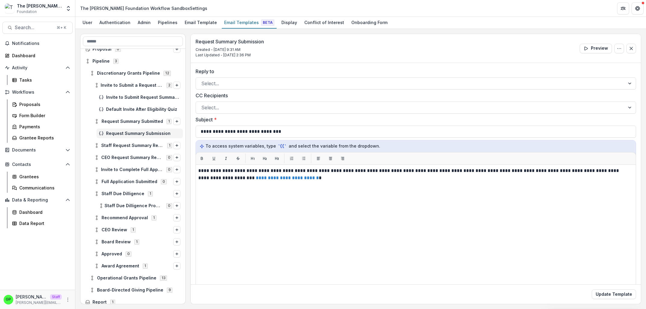
scroll to position [39, 0]
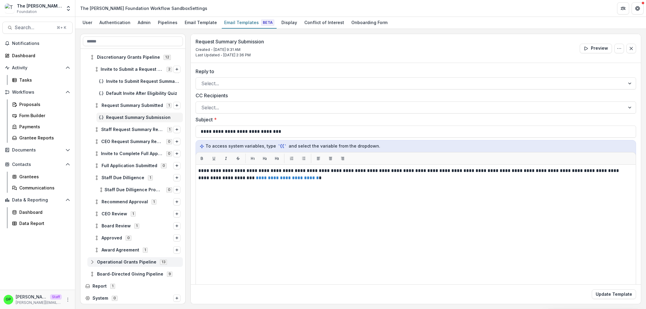
click at [129, 263] on span "Operational Grants Pipeline" at bounding box center [126, 262] width 59 height 5
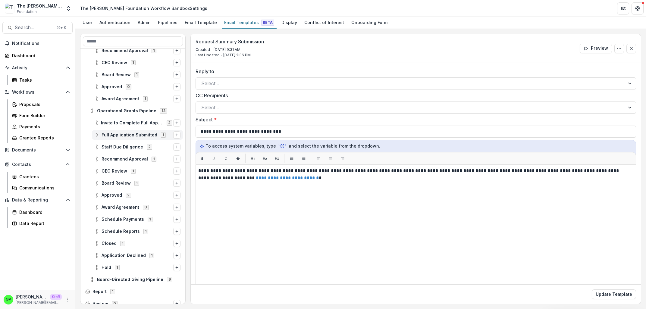
click at [127, 135] on span "Full Application Submitted" at bounding box center [130, 135] width 56 height 5
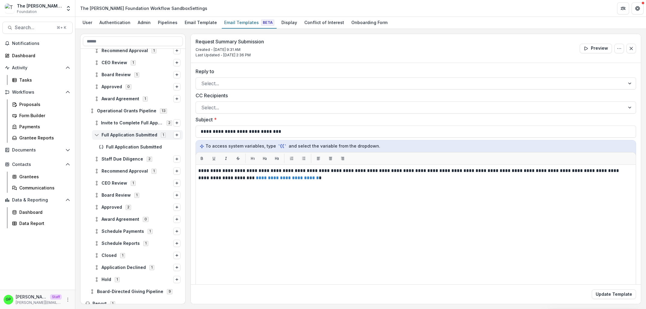
click at [127, 133] on span "Full Application Submitted" at bounding box center [130, 135] width 56 height 5
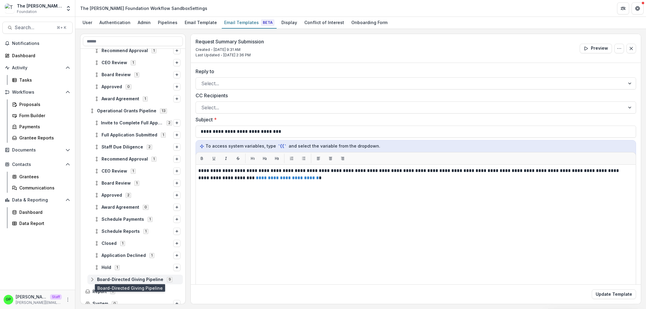
click at [104, 280] on span "Board-Directed Giving Pipeline" at bounding box center [130, 279] width 66 height 5
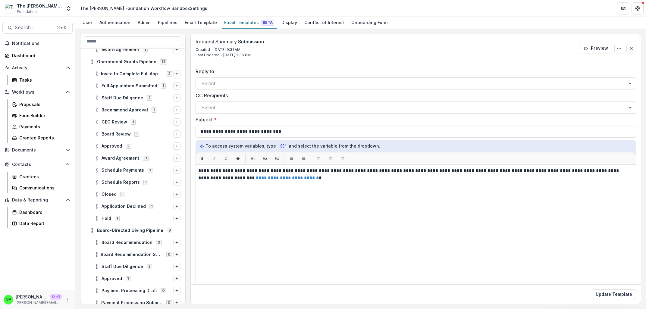
scroll to position [249, 0]
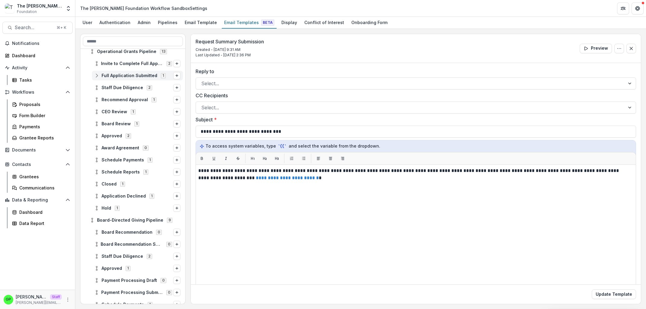
click at [132, 72] on div "Full Application Submitted 1" at bounding box center [137, 76] width 91 height 10
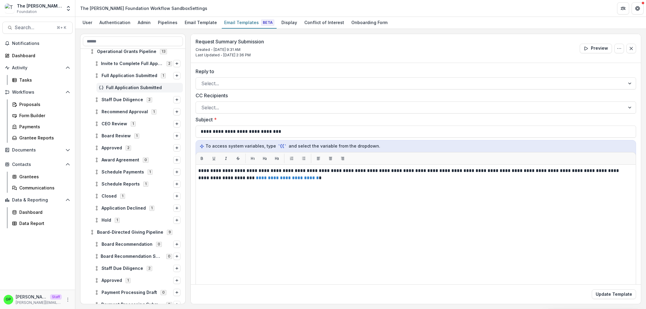
click at [128, 84] on div "Full Application Submitted" at bounding box center [139, 88] width 86 height 10
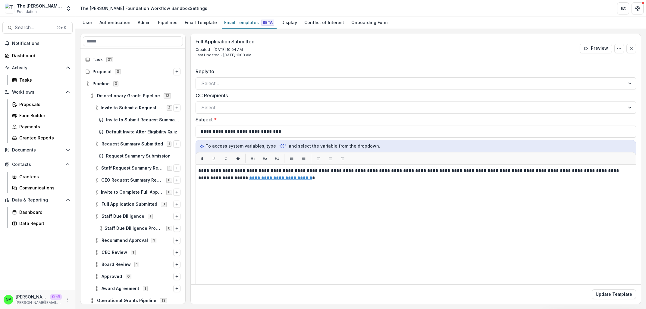
click at [127, 151] on div "Request Summary Submission" at bounding box center [132, 156] width 105 height 12
click at [127, 152] on div "Request Summary Submission" at bounding box center [139, 156] width 86 height 10
click at [122, 158] on span "Request Summary Submission" at bounding box center [143, 156] width 74 height 5
click at [136, 133] on span "Default Invite After Eligibility Quiz" at bounding box center [143, 132] width 74 height 5
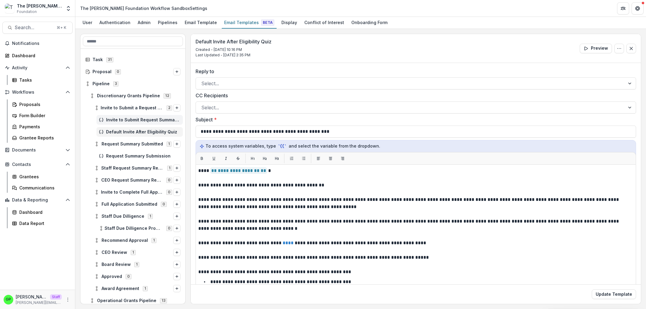
click at [136, 124] on div "Invite to Submit Request Summary (No Quiz)" at bounding box center [139, 120] width 86 height 10
